Goal: Task Accomplishment & Management: Use online tool/utility

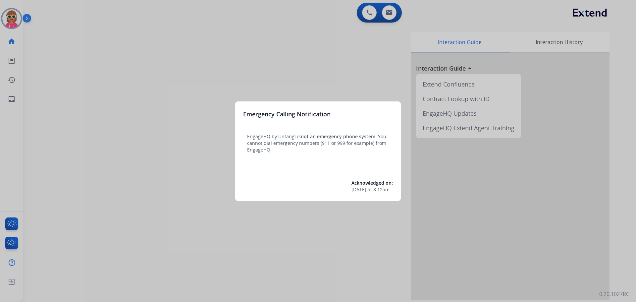
click at [36, 58] on div at bounding box center [318, 151] width 636 height 302
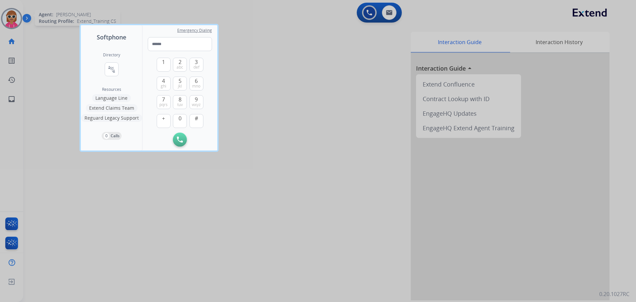
click at [10, 23] on div at bounding box center [318, 151] width 636 height 302
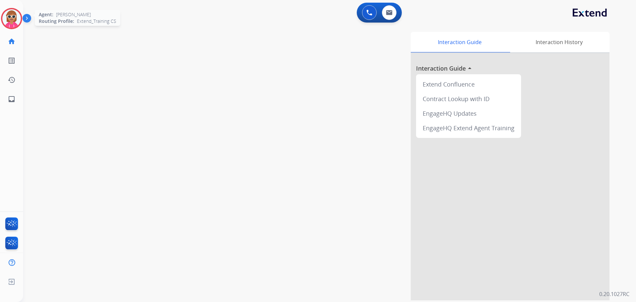
click at [10, 23] on img at bounding box center [11, 18] width 19 height 19
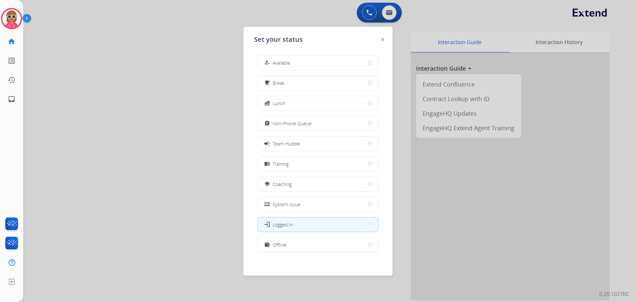
drag, startPoint x: 302, startPoint y: 124, endPoint x: 299, endPoint y: 127, distance: 4.2
click at [301, 124] on span "Non-Phone Queue" at bounding box center [292, 123] width 39 height 7
